Goal: Submit feedback/report problem

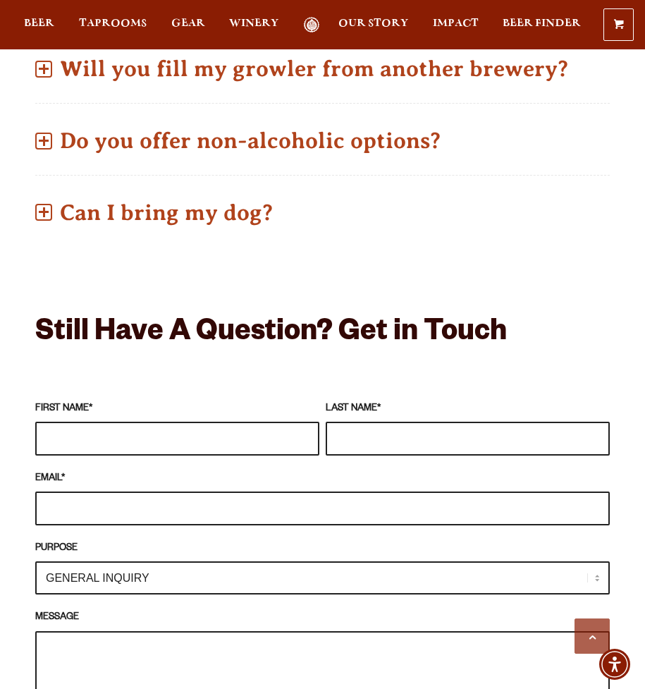
scroll to position [1654, 0]
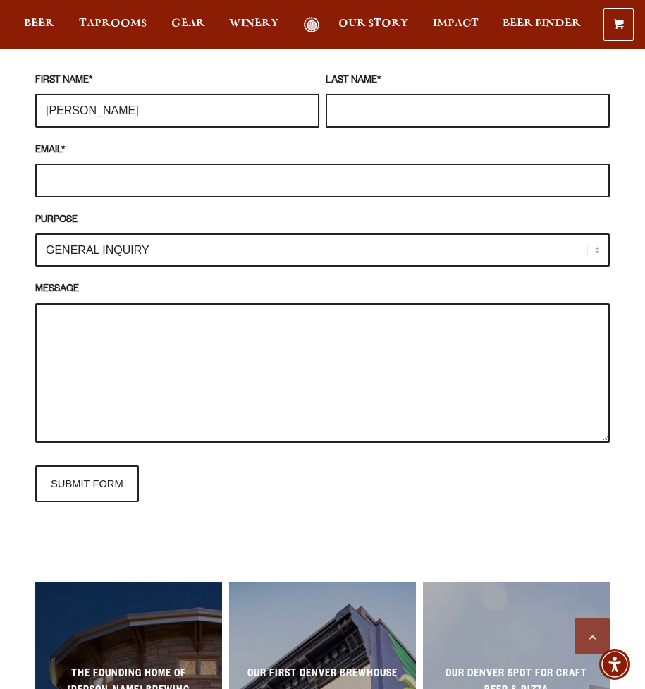
type input "[PERSON_NAME]"
type input "Elahi"
type input "l"
click at [153, 171] on input "[EMAIL_ADDRESS][DOMAIN_NAME]" at bounding box center [322, 181] width 574 height 34
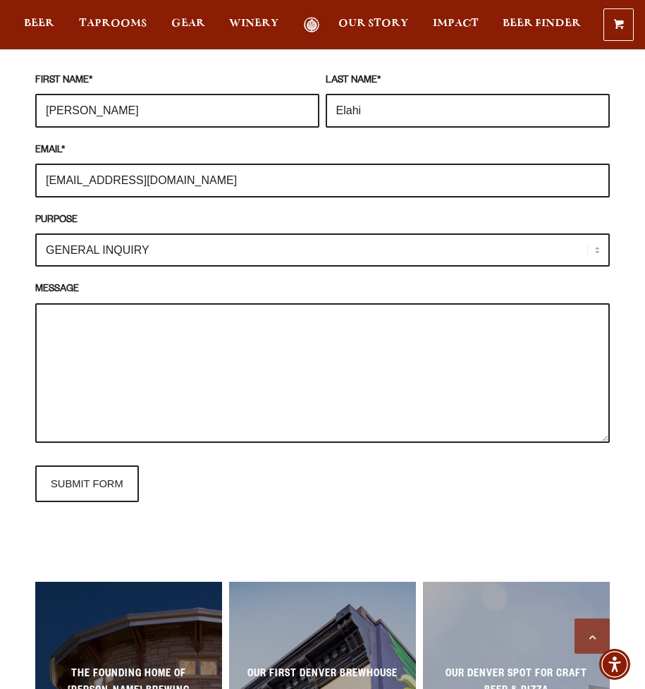
click at [152, 174] on input "[EMAIL_ADDRESS][DOMAIN_NAME]" at bounding box center [322, 181] width 574 height 34
type input "[EMAIL_ADDRESS][DOMAIN_NAME]"
select select "MEDIA INQUIRY"
click at [154, 359] on textarea "MESSAGE" at bounding box center [322, 373] width 574 height 140
paste textarea "Reaching out to you on behalf of Gooseberry. We are a fast-growing [GEOGRAPHIC_…"
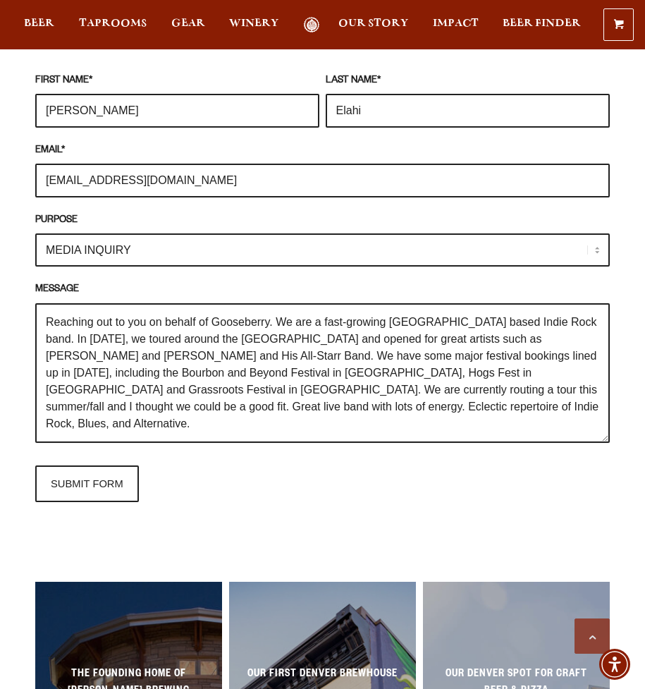
scroll to position [203, 0]
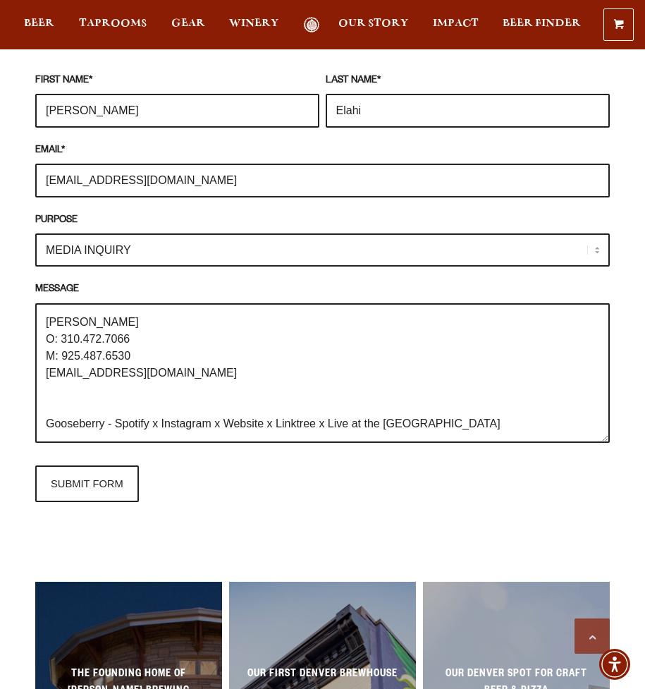
drag, startPoint x: 77, startPoint y: 433, endPoint x: 17, endPoint y: 380, distance: 79.9
click at [17, 380] on div "Frequently Asked Questions What’s Your Shipping & Exchange Policy? Shipping: Ou…" at bounding box center [322, 215] width 645 height 1815
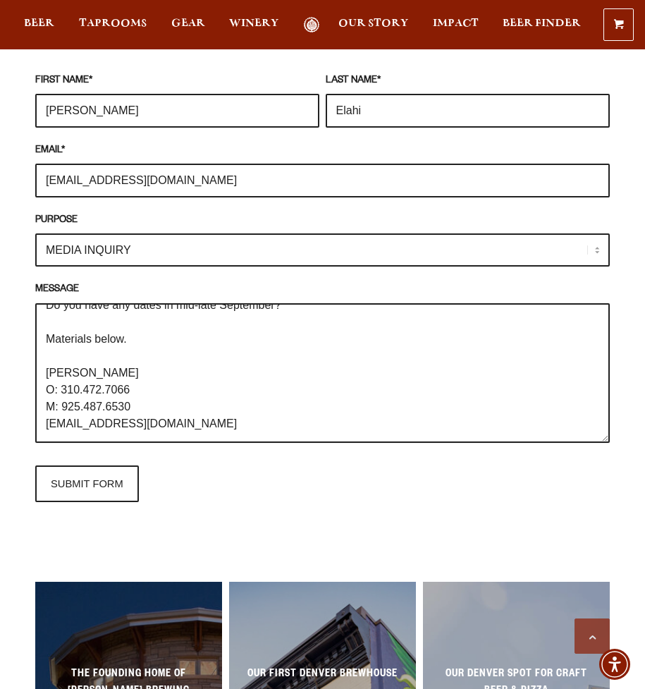
scroll to position [135, 0]
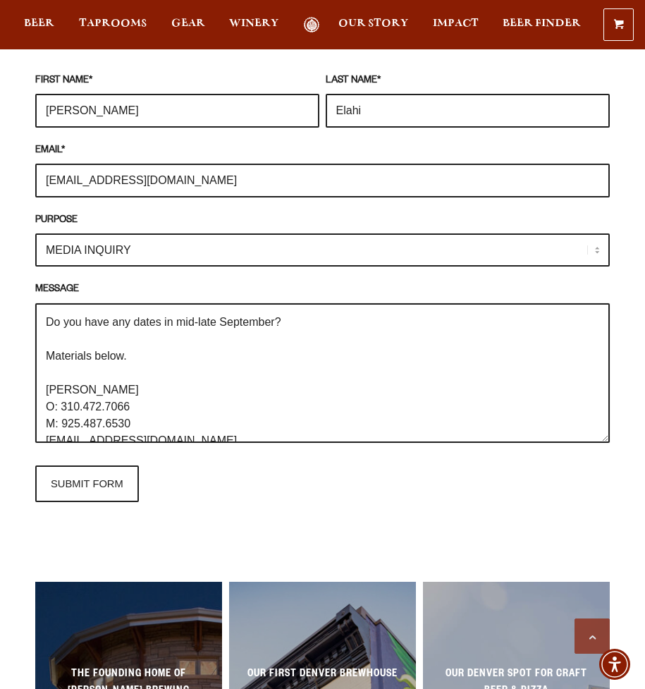
type textarea "Reaching out to you on behalf of Gooseberry. We are a fast-growing [GEOGRAPHIC_…"
click at [90, 505] on div "Still Have A Question? Get in Touch FIRST NAME * [PERSON_NAME] LAST NAME * [PER…" at bounding box center [322, 256] width 574 height 534
click at [99, 473] on input "SUBMIT FORM" at bounding box center [87, 483] width 104 height 37
type input "Sending"
